Goal: Information Seeking & Learning: Learn about a topic

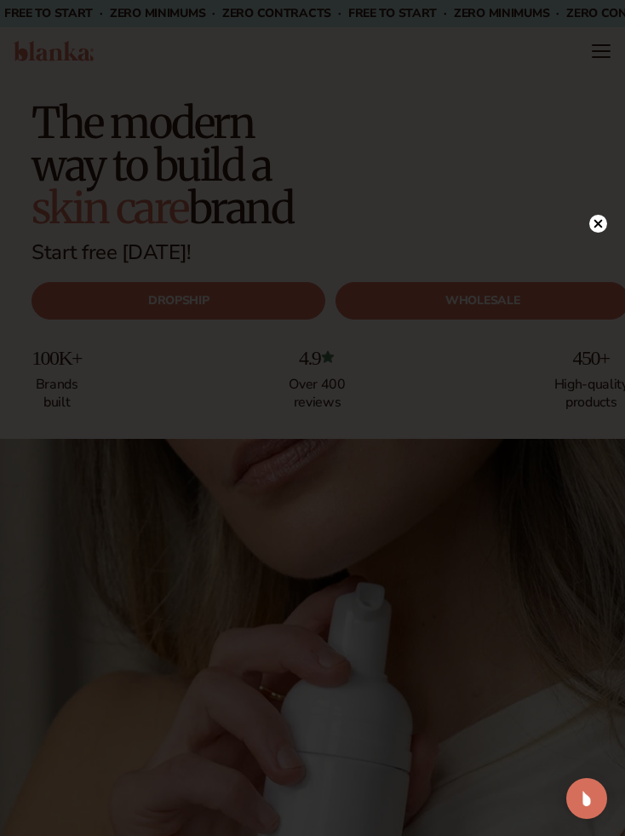
click at [592, 235] on div at bounding box center [599, 224] width 18 height 30
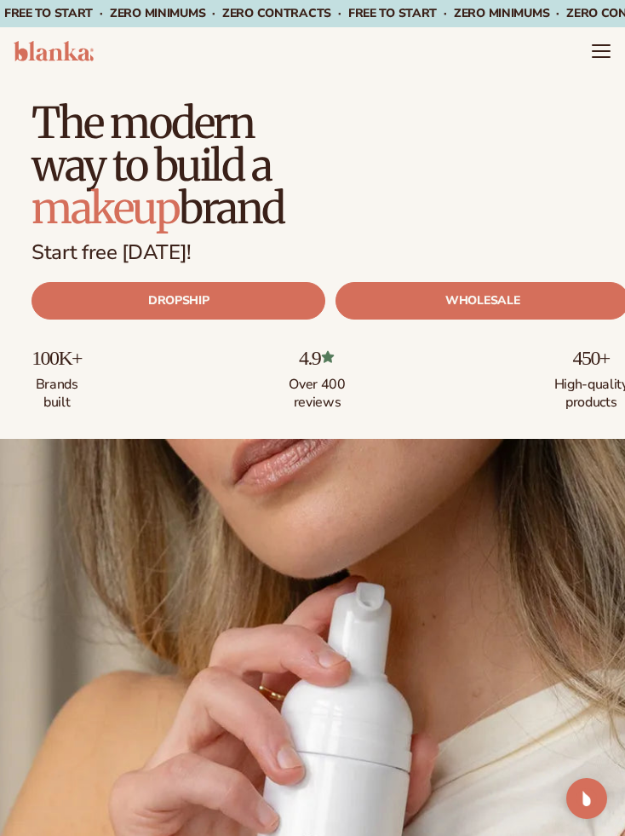
click at [253, 297] on link "DROPSHIP" at bounding box center [179, 300] width 294 height 37
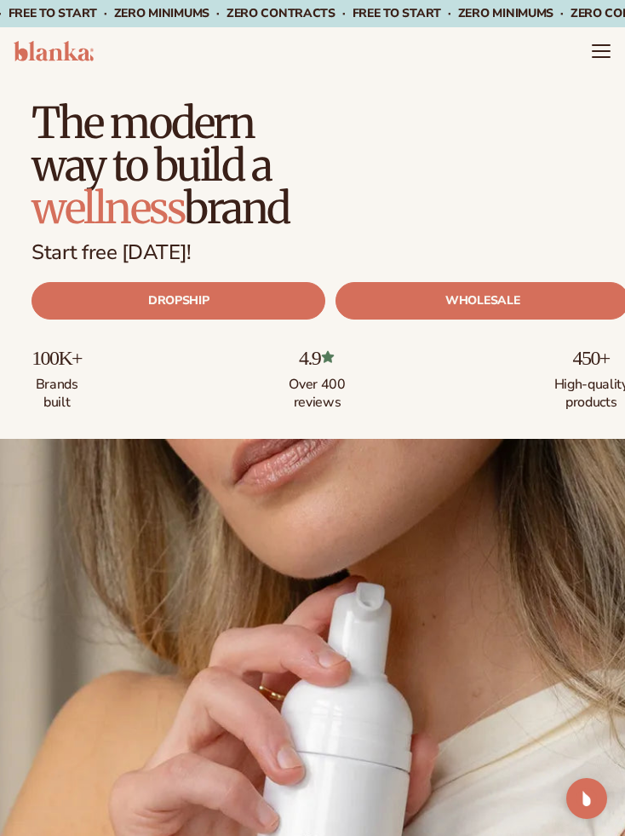
click at [594, 65] on header "Cart product catalog The Lab by [PERSON_NAME]" at bounding box center [312, 51] width 625 height 48
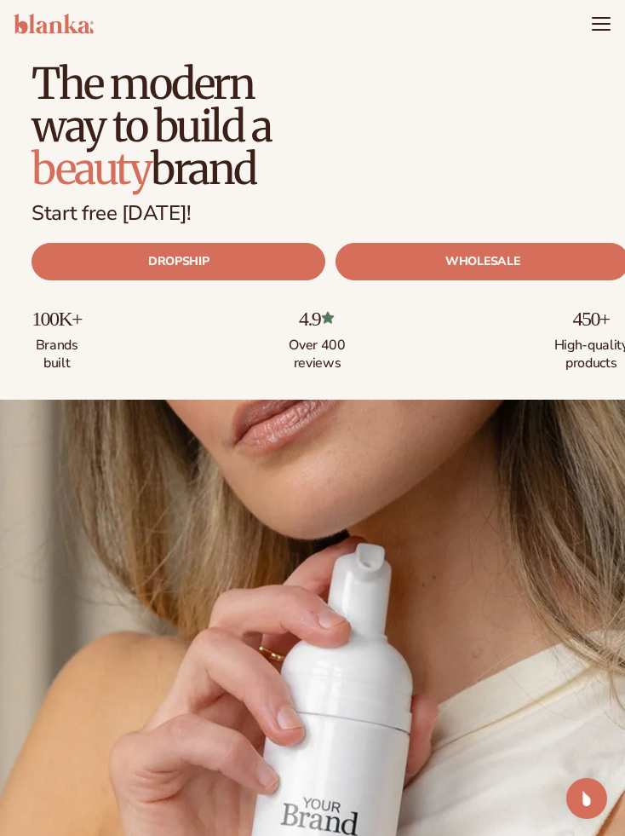
scroll to position [11, 0]
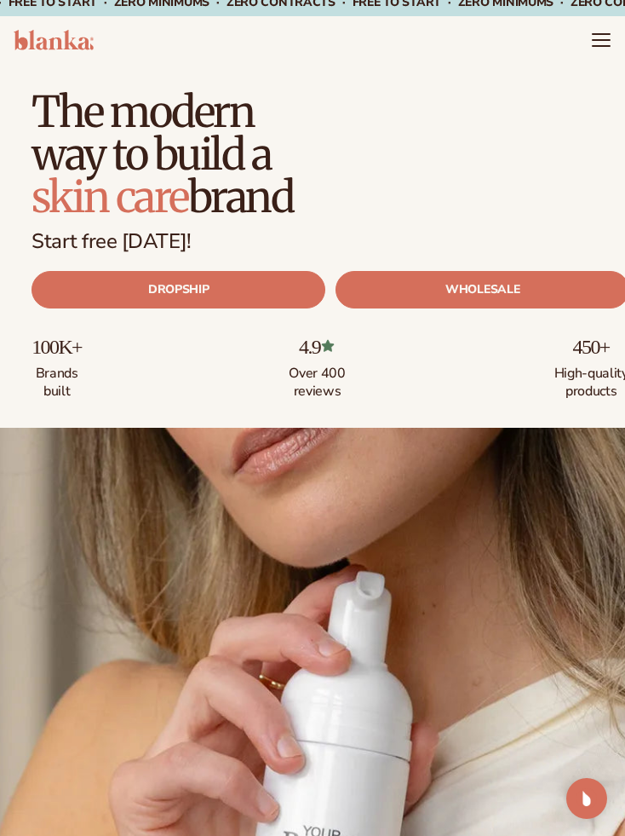
click at [603, 48] on icon "Menu" at bounding box center [601, 40] width 20 height 20
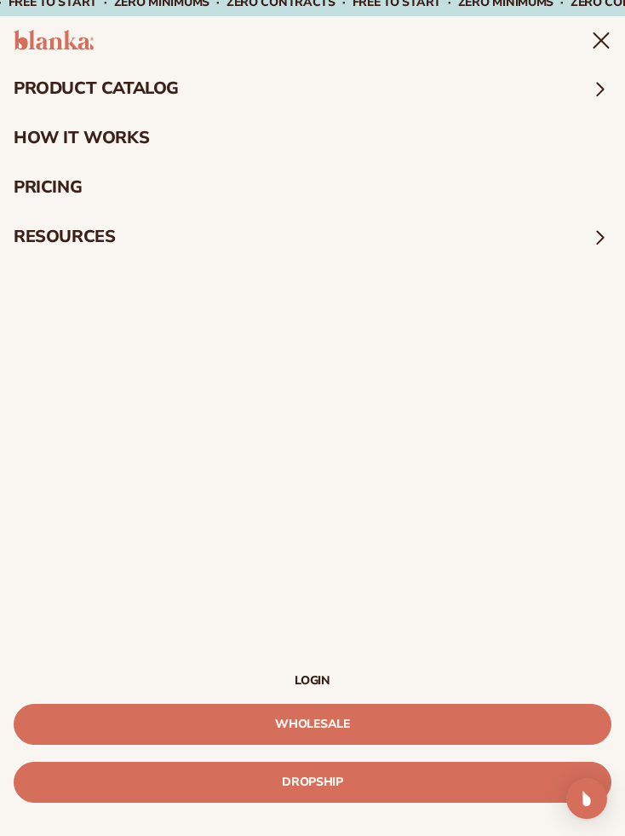
click at [596, 93] on span at bounding box center [601, 89] width 22 height 22
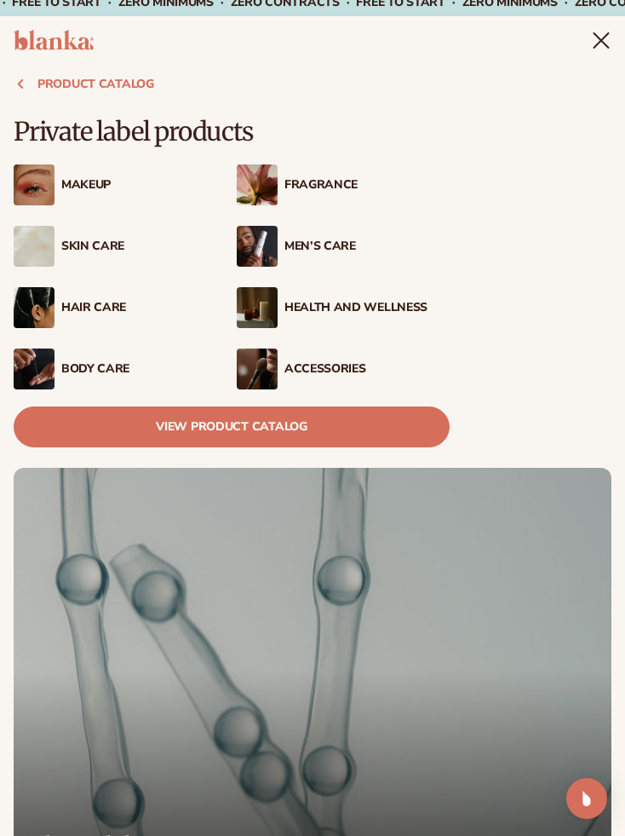
click at [93, 185] on div "Makeup" at bounding box center [143, 185] width 165 height 14
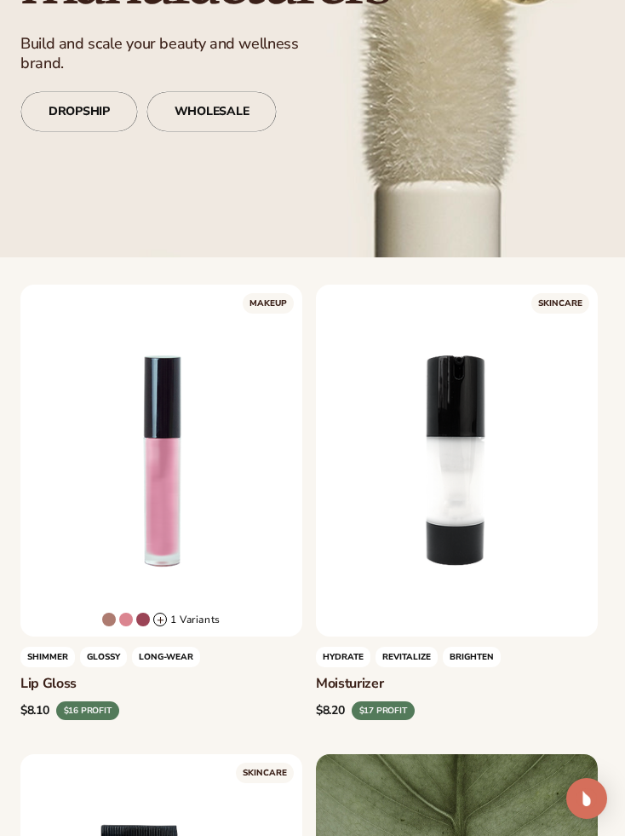
scroll to position [314, 0]
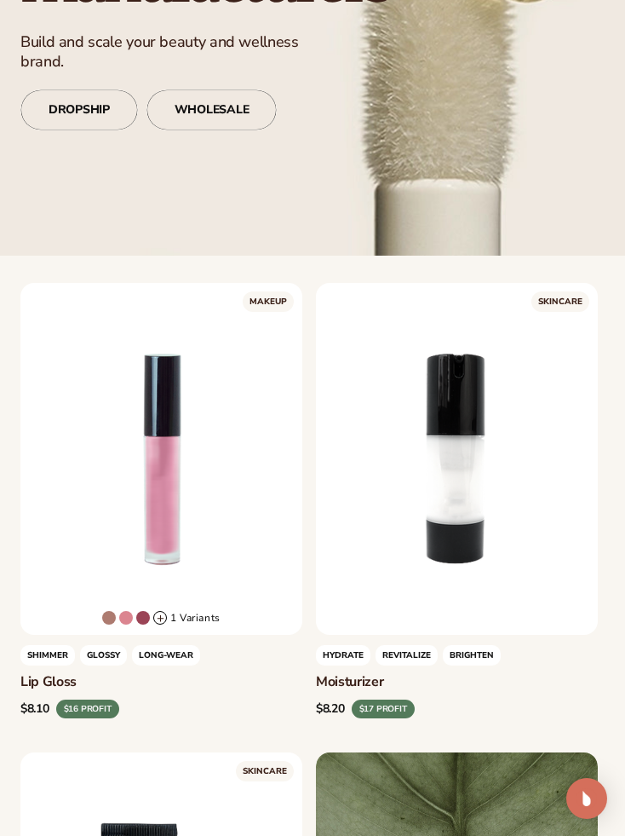
click at [89, 108] on link "DROPSHIP" at bounding box center [79, 109] width 118 height 41
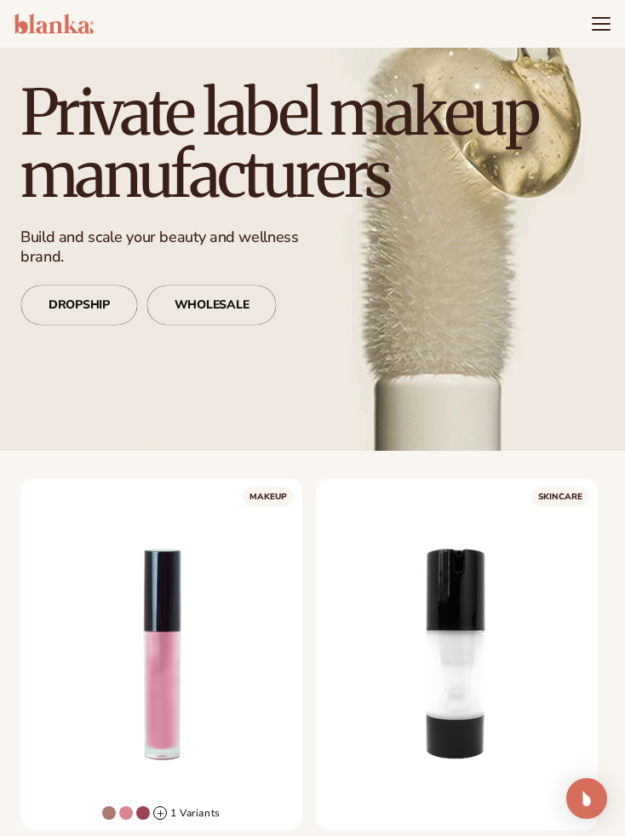
scroll to position [118, 0]
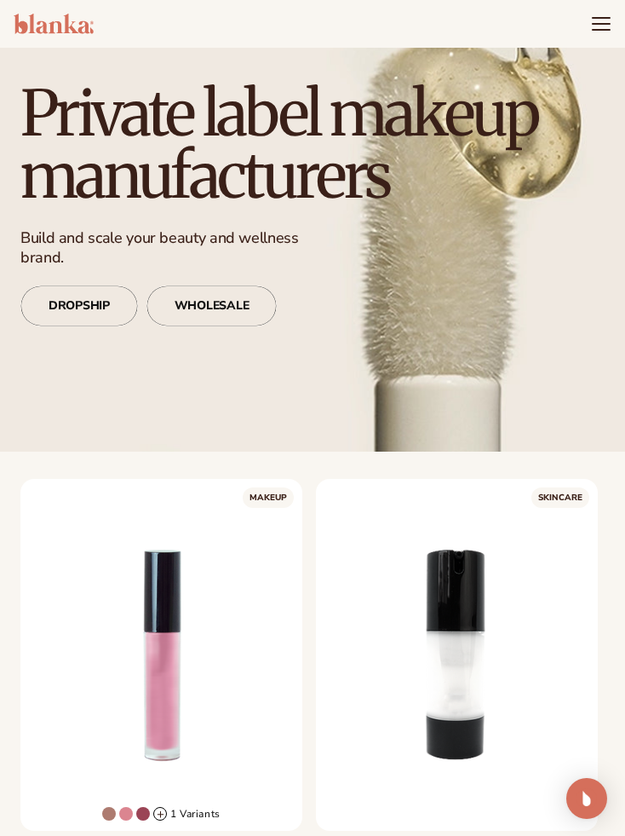
click at [214, 302] on link "WHOLESALE" at bounding box center [212, 305] width 130 height 41
